Goal: Contribute content: Add original content to the website for others to see

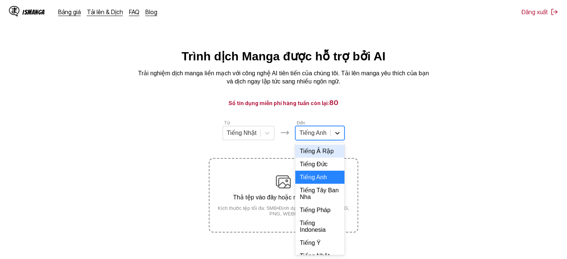
click at [330, 135] on div at bounding box center [336, 132] width 13 height 13
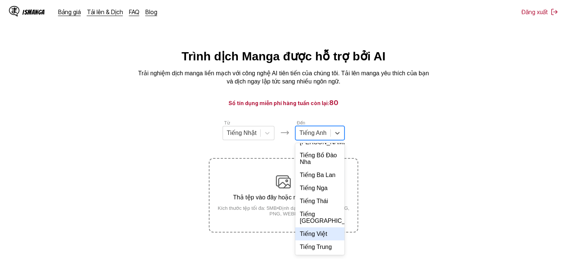
click at [314, 232] on div "Tiếng Việt" at bounding box center [319, 233] width 49 height 13
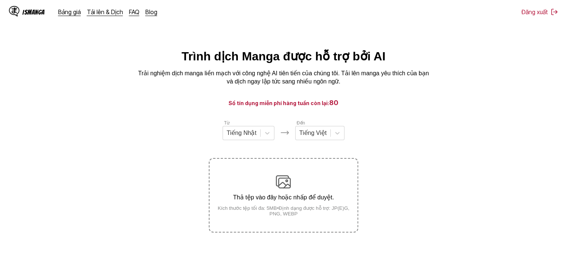
click at [238, 206] on small "Kích thước tệp tối đa: 5MB • Định dạng được hỗ trợ: JP(E)G, PNG, WEBP" at bounding box center [283, 210] width 148 height 11
click at [0, 0] on input "Thả tệp vào đây hoặc nhấp để duyệt. Kích thước tệp tối đa: 5MB • Định dạng được…" at bounding box center [0, 0] width 0 height 0
click at [315, 191] on div "Thả tệp vào đây hoặc nhấp để duyệt. Kích thước tệp tối đa: 5MB • Định dạng được…" at bounding box center [283, 195] width 148 height 42
click at [0, 0] on input "Thả tệp vào đây hoặc nhấp để duyệt. Kích thước tệp tối đa: 5MB • Định dạng được…" at bounding box center [0, 0] width 0 height 0
click at [313, 186] on div "Thả tệp vào đây hoặc nhấp để duyệt. Kích thước tệp tối đa: 5MB • Định dạng được…" at bounding box center [283, 195] width 148 height 42
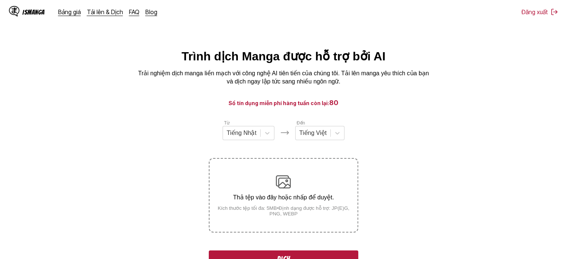
click at [301, 202] on div "Thả tệp vào đây hoặc nhấp để duyệt. Kích thước tệp tối đa: 5MB • Định dạng được…" at bounding box center [283, 195] width 148 height 42
click at [0, 0] on input "Thả tệp vào đây hoặc nhấp để duyệt. Kích thước tệp tối đa: 5MB • Định dạng được…" at bounding box center [0, 0] width 0 height 0
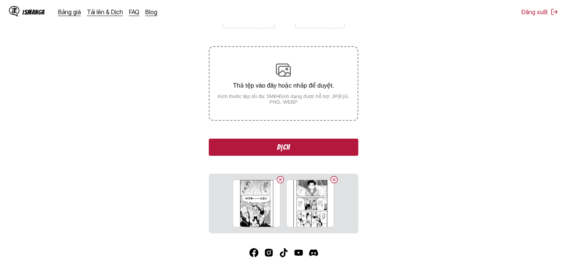
click at [291, 151] on button "Dịch" at bounding box center [283, 147] width 149 height 17
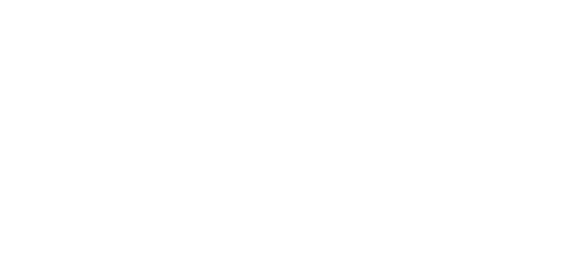
scroll to position [0, 0]
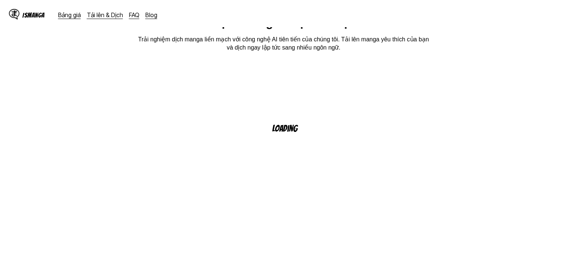
scroll to position [37, 0]
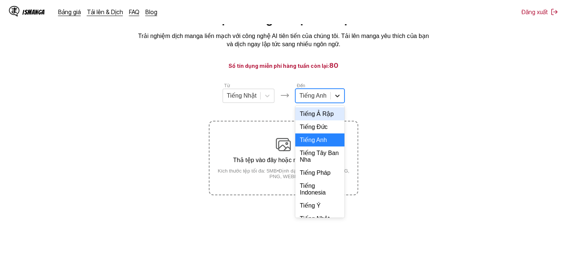
click at [332, 98] on div at bounding box center [336, 95] width 13 height 13
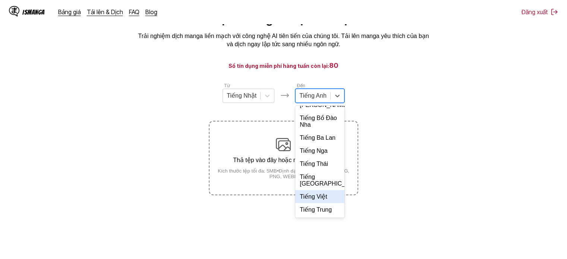
click at [313, 198] on div "Tiếng Việt" at bounding box center [319, 196] width 49 height 13
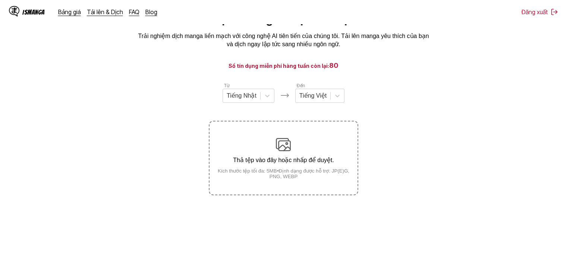
click at [321, 147] on div "Thả tệp vào đây hoặc nhấp để duyệt. Kích thước tệp tối đa: 5MB • Định dạng được…" at bounding box center [283, 158] width 148 height 42
click at [0, 0] on input "Thả tệp vào đây hoặc nhấp để duyệt. Kích thước tệp tối đa: 5MB • Định dạng được…" at bounding box center [0, 0] width 0 height 0
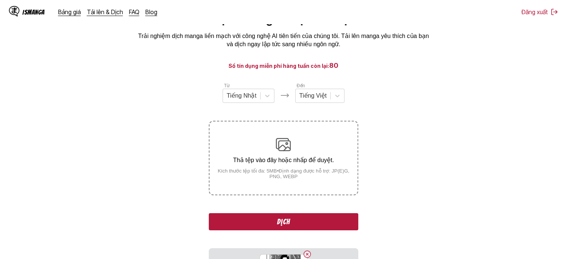
click at [295, 213] on div "Từ Tiếng Nhật Đến Tiếng Việt Thả tệp vào đây hoặc nhấp để duyệt. Kích thước tệp…" at bounding box center [283, 195] width 149 height 226
click at [295, 214] on div "Từ Tiếng Nhật Đến Tiếng Việt Thả tệp vào đây hoặc nhấp để duyệt. Kích thước tệp…" at bounding box center [283, 195] width 149 height 226
click at [295, 214] on button "Dịch" at bounding box center [283, 221] width 149 height 17
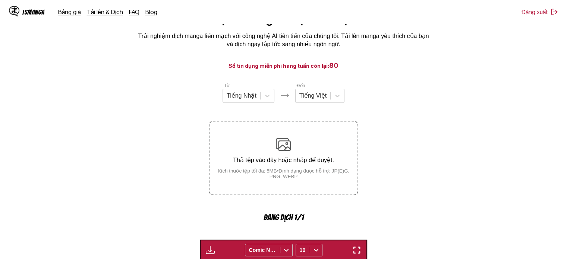
scroll to position [229, 0]
